Goal: Transaction & Acquisition: Purchase product/service

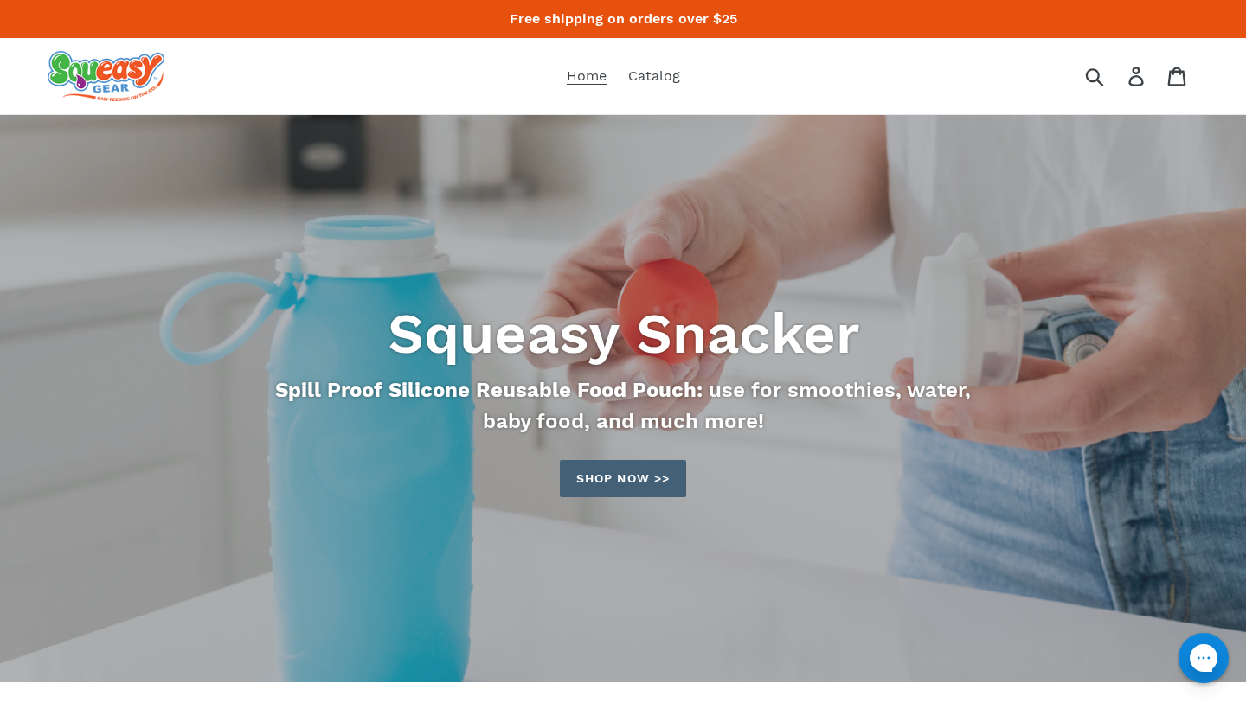
click at [607, 472] on link "Shop now >>" at bounding box center [623, 478] width 126 height 37
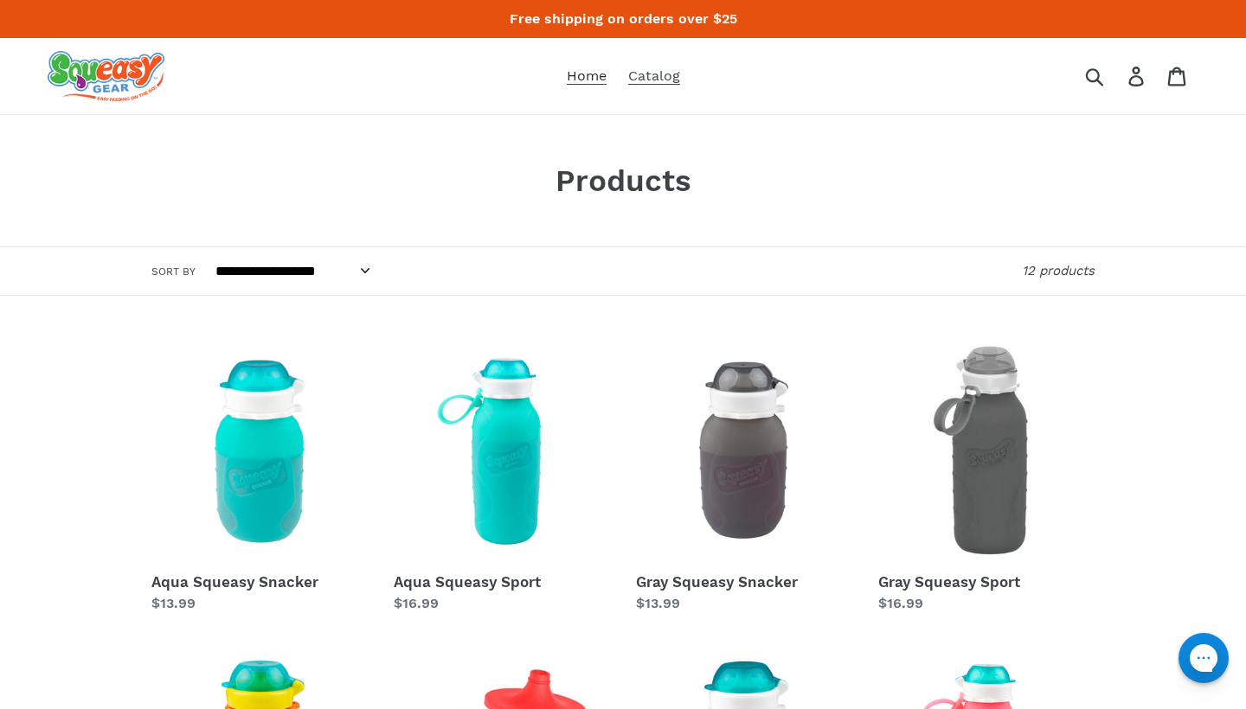
click at [588, 74] on span "Home" at bounding box center [587, 75] width 40 height 17
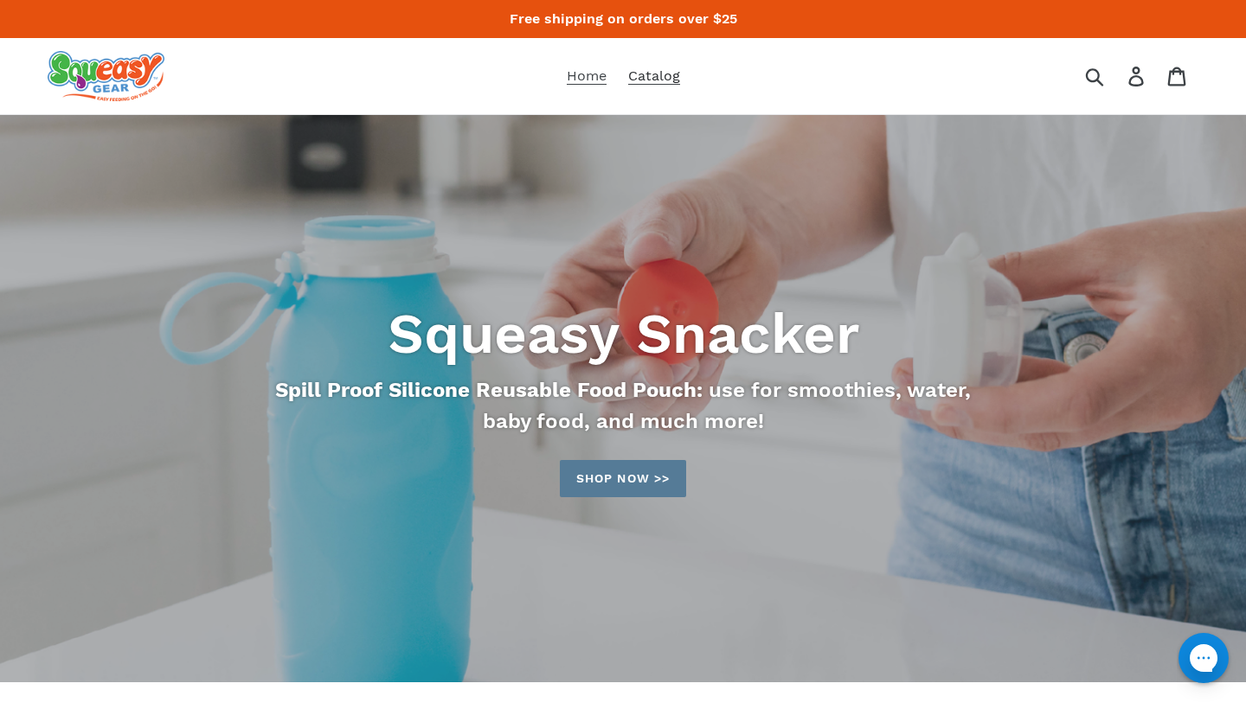
click at [651, 76] on span "Catalog" at bounding box center [654, 75] width 52 height 17
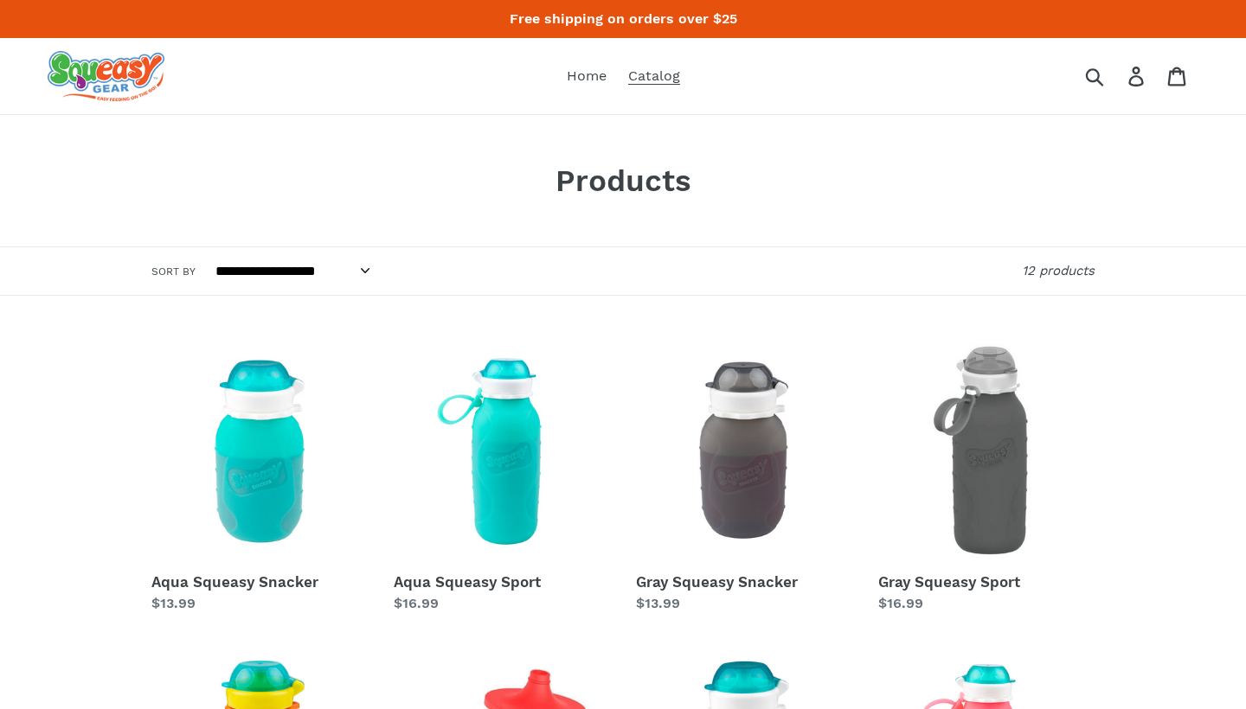
click at [116, 66] on img at bounding box center [106, 76] width 117 height 50
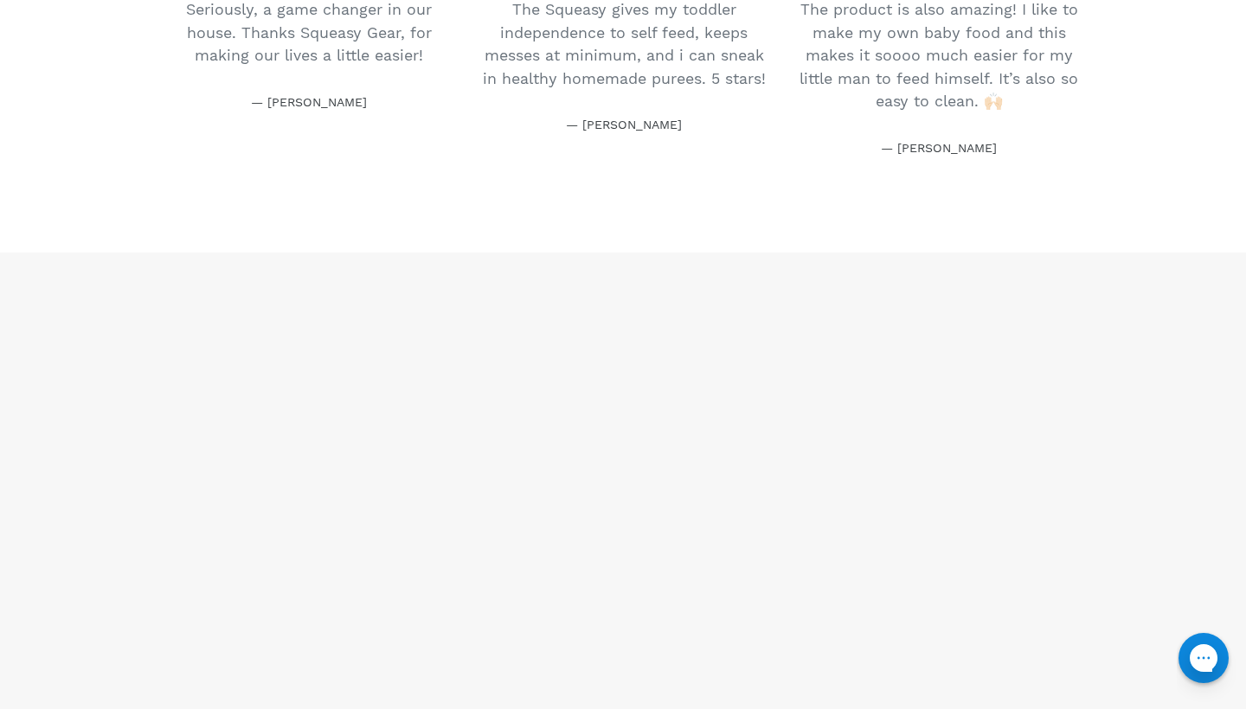
scroll to position [2481, 0]
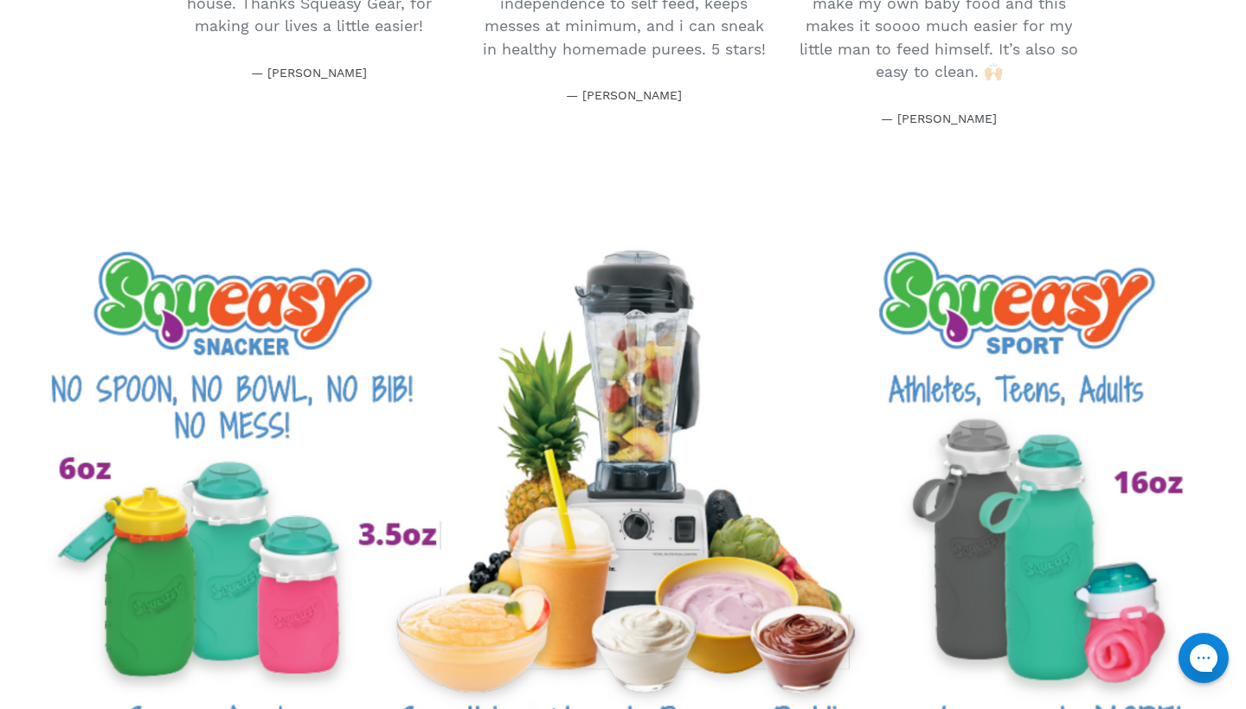
drag, startPoint x: 170, startPoint y: 506, endPoint x: 450, endPoint y: 491, distance: 280.8
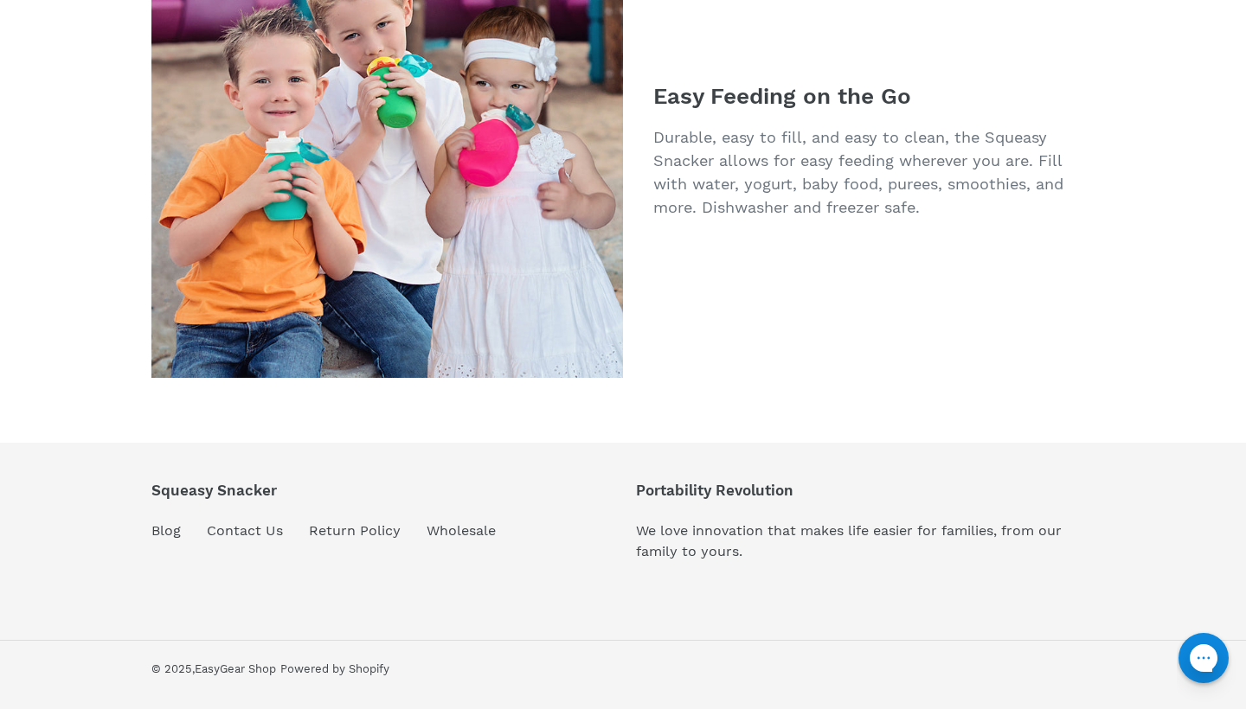
scroll to position [3394, 0]
